Goal: Find specific page/section: Find specific page/section

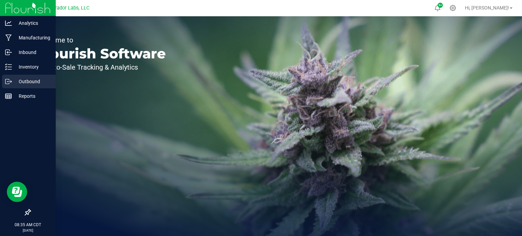
click at [17, 80] on p "Outbound" at bounding box center [32, 81] width 41 height 8
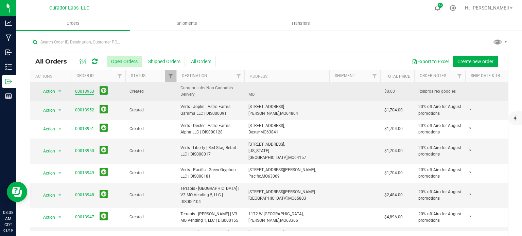
click at [87, 92] on link "00013953" at bounding box center [84, 91] width 19 height 6
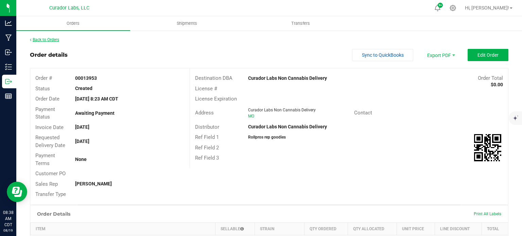
click at [46, 40] on link "Back to Orders" at bounding box center [44, 39] width 29 height 5
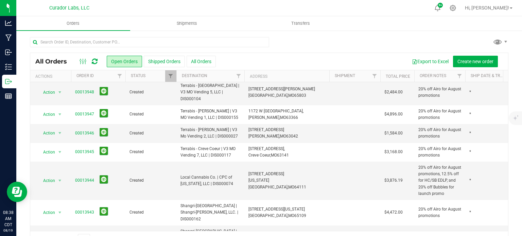
scroll to position [102, 0]
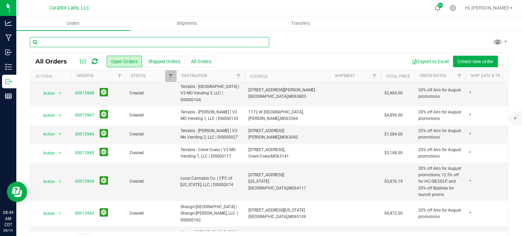
click at [99, 45] on input "text" at bounding box center [149, 42] width 239 height 10
type input "p"
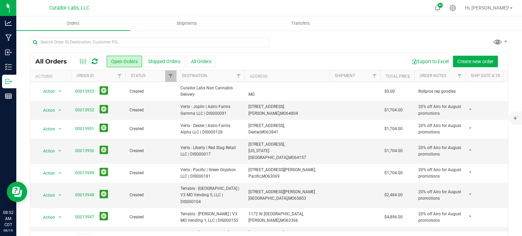
click at [18, 64] on div "All Orders Open Orders Shipped Orders All Orders Export to Excel Create new ord…" at bounding box center [269, 142] width 506 height 225
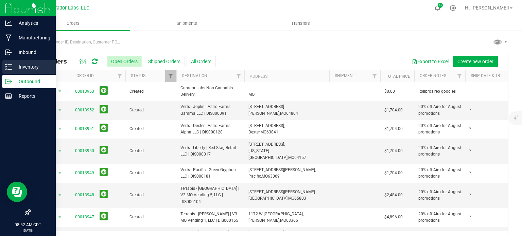
click at [14, 65] on p "Inventory" at bounding box center [32, 67] width 41 height 8
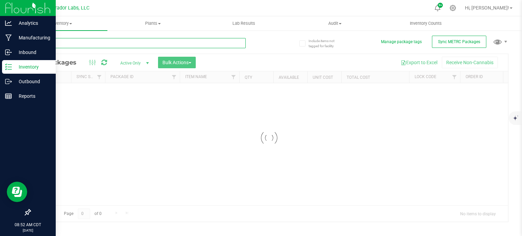
click at [72, 42] on input "text" at bounding box center [138, 43] width 216 height 10
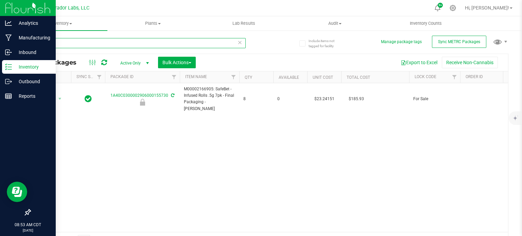
type input "bard's"
